Goal: Information Seeking & Learning: Learn about a topic

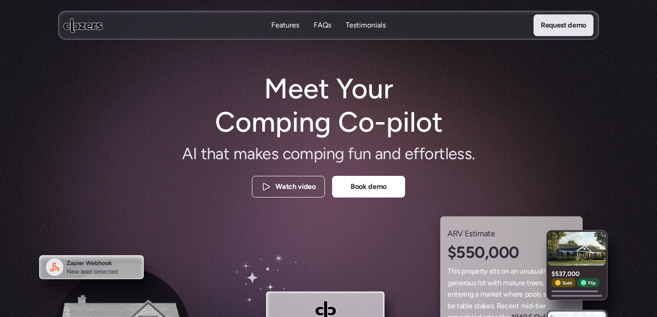
click at [560, 27] on p "Request demo" at bounding box center [563, 25] width 45 height 12
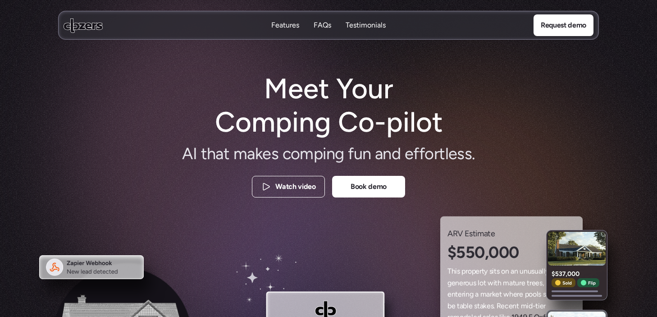
click at [318, 27] on p "FAQs" at bounding box center [323, 25] width 18 height 10
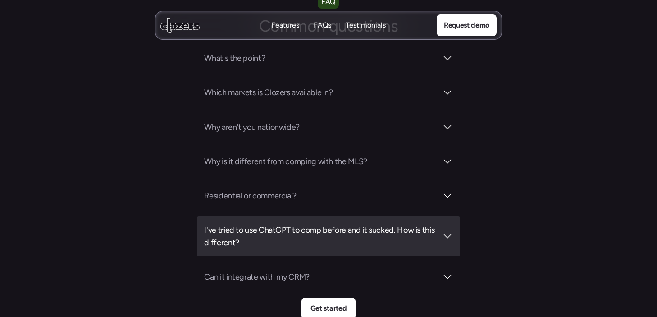
scroll to position [3198, 0]
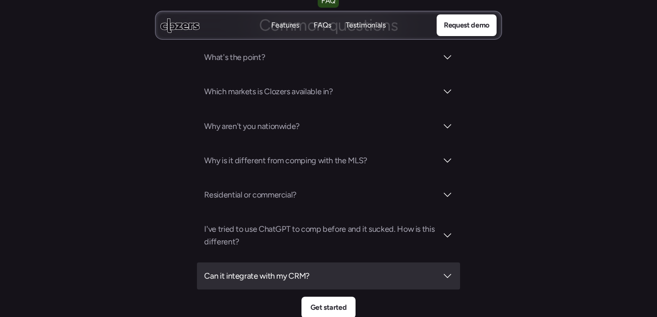
click at [286, 269] on h3 "Can it integrate with my CRM?" at bounding box center [320, 275] width 233 height 13
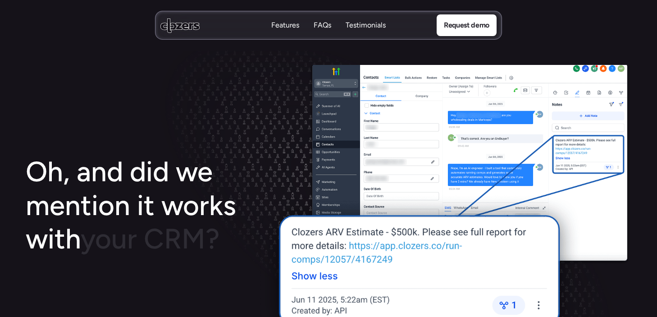
scroll to position [1483, 0]
